Goal: Transaction & Acquisition: Purchase product/service

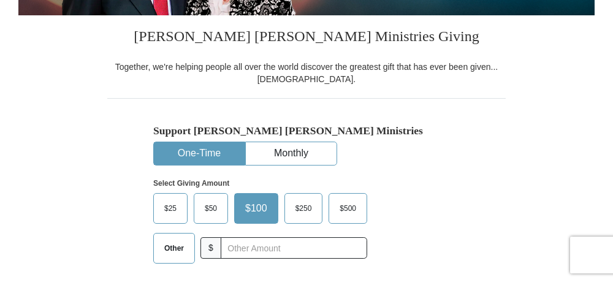
scroll to position [326, 0]
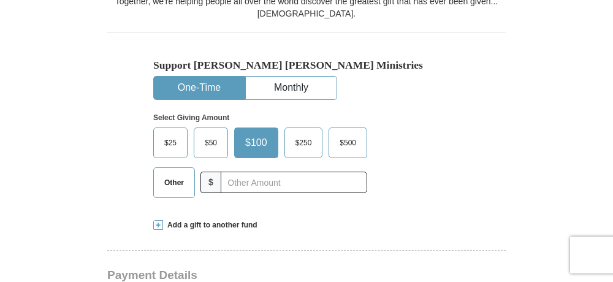
click at [193, 86] on button "One-Time" at bounding box center [199, 88] width 91 height 23
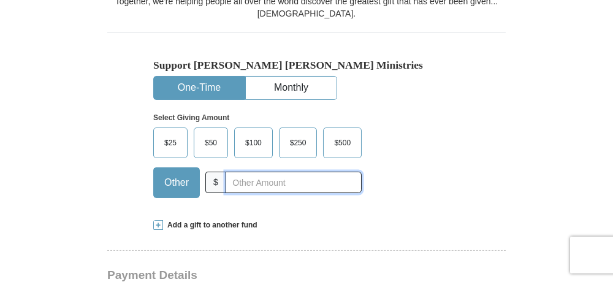
click at [243, 183] on input "text" at bounding box center [294, 182] width 136 height 21
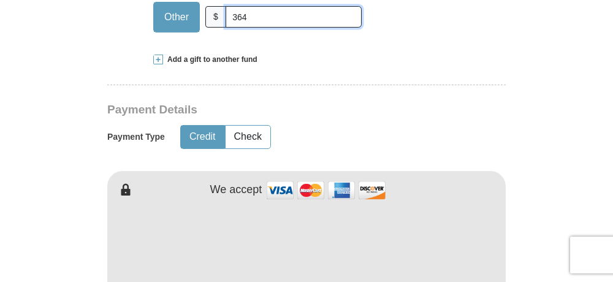
scroll to position [522, 0]
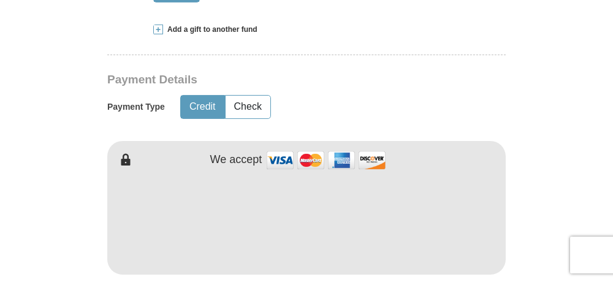
type input "364"
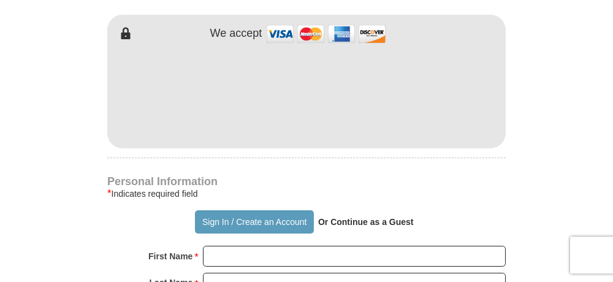
scroll to position [653, 0]
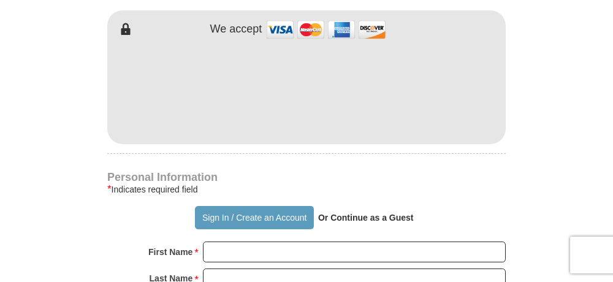
click at [489, 153] on div "[PERSON_NAME] [PERSON_NAME] Ministries Giving Together, we're helping people al…" at bounding box center [306, 246] width 399 height 1246
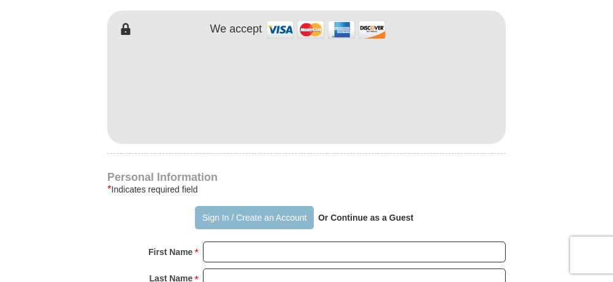
click at [294, 218] on button "Sign In / Create an Account" at bounding box center [254, 217] width 118 height 23
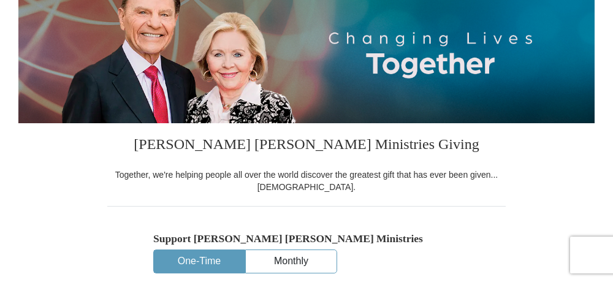
select select "CA"
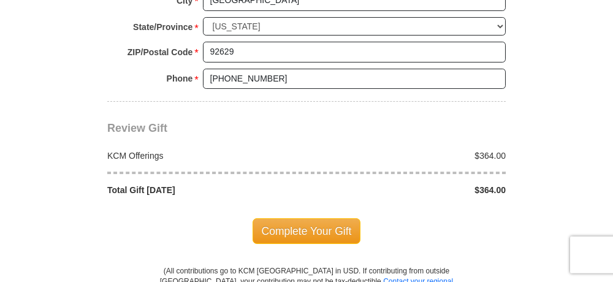
scroll to position [1044, 0]
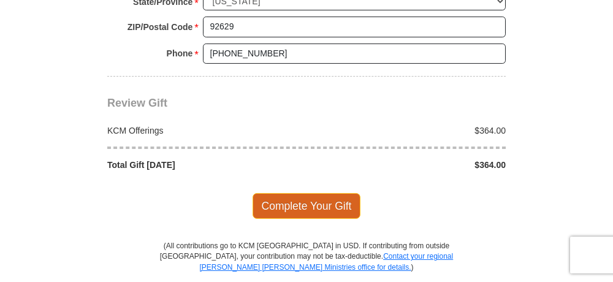
click at [308, 195] on span "Complete Your Gift" at bounding box center [307, 206] width 109 height 26
